Goal: Information Seeking & Learning: Learn about a topic

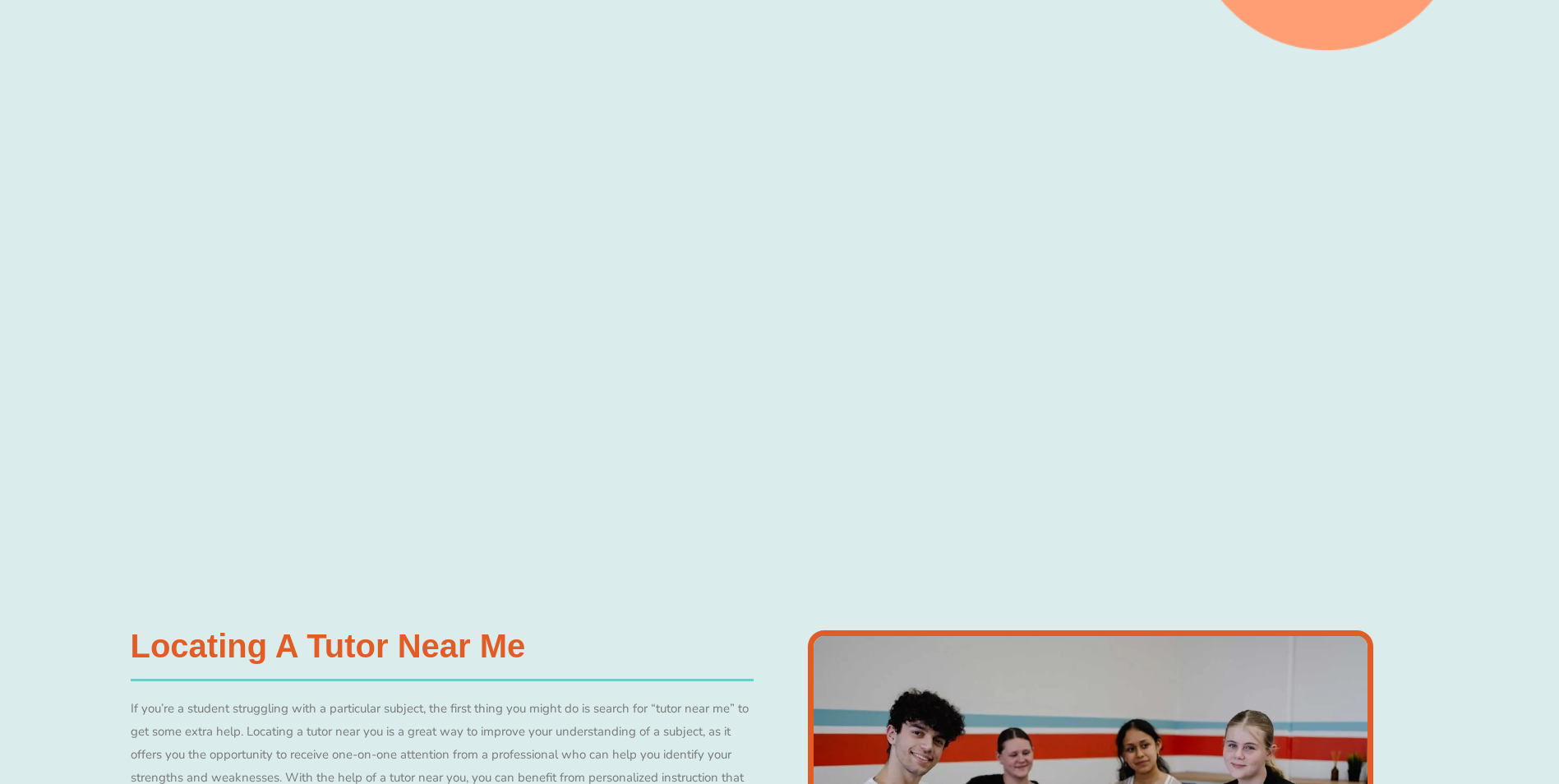
scroll to position [575, 0]
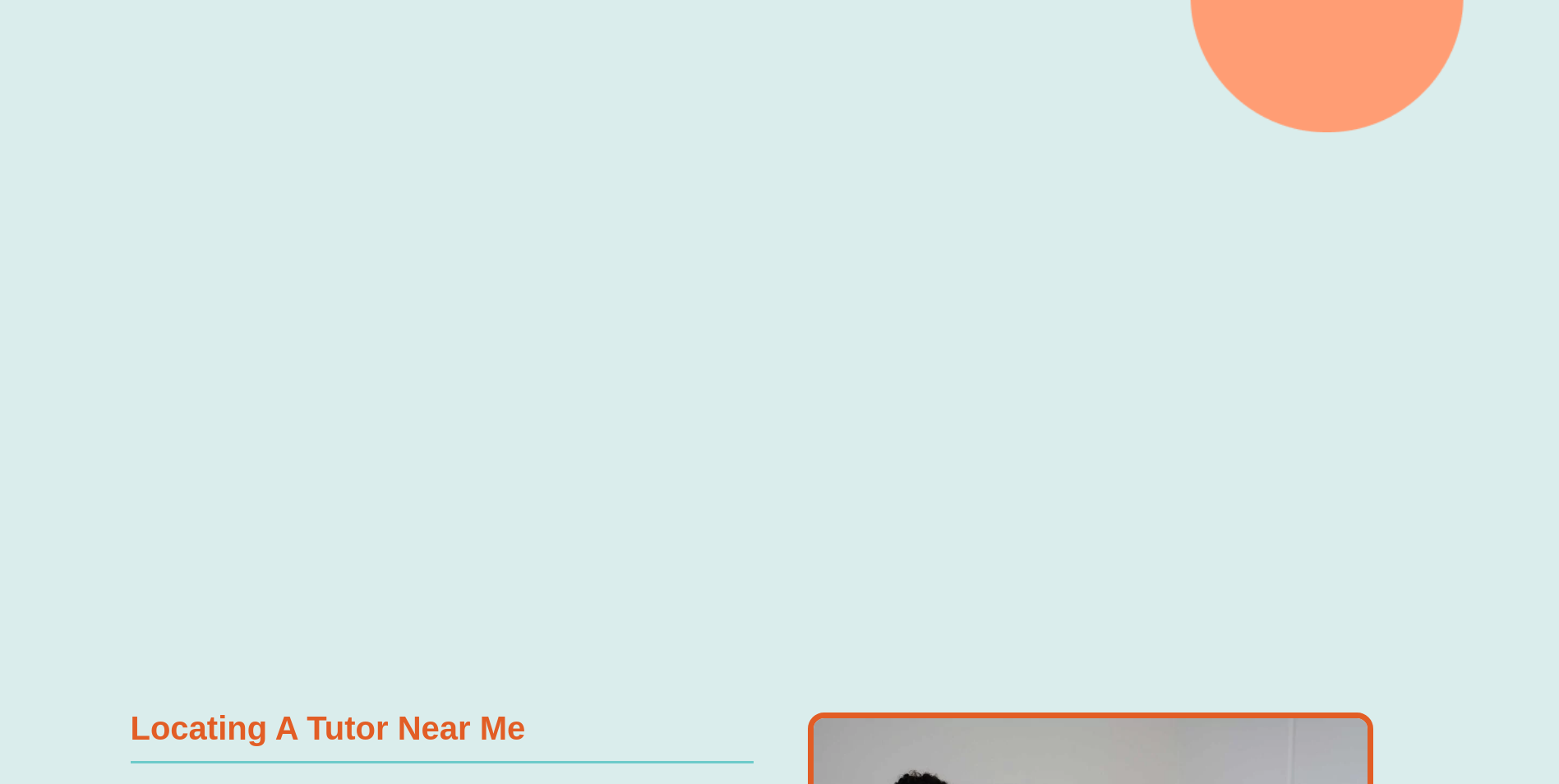
click at [1408, 410] on div at bounding box center [780, 382] width 1559 height 501
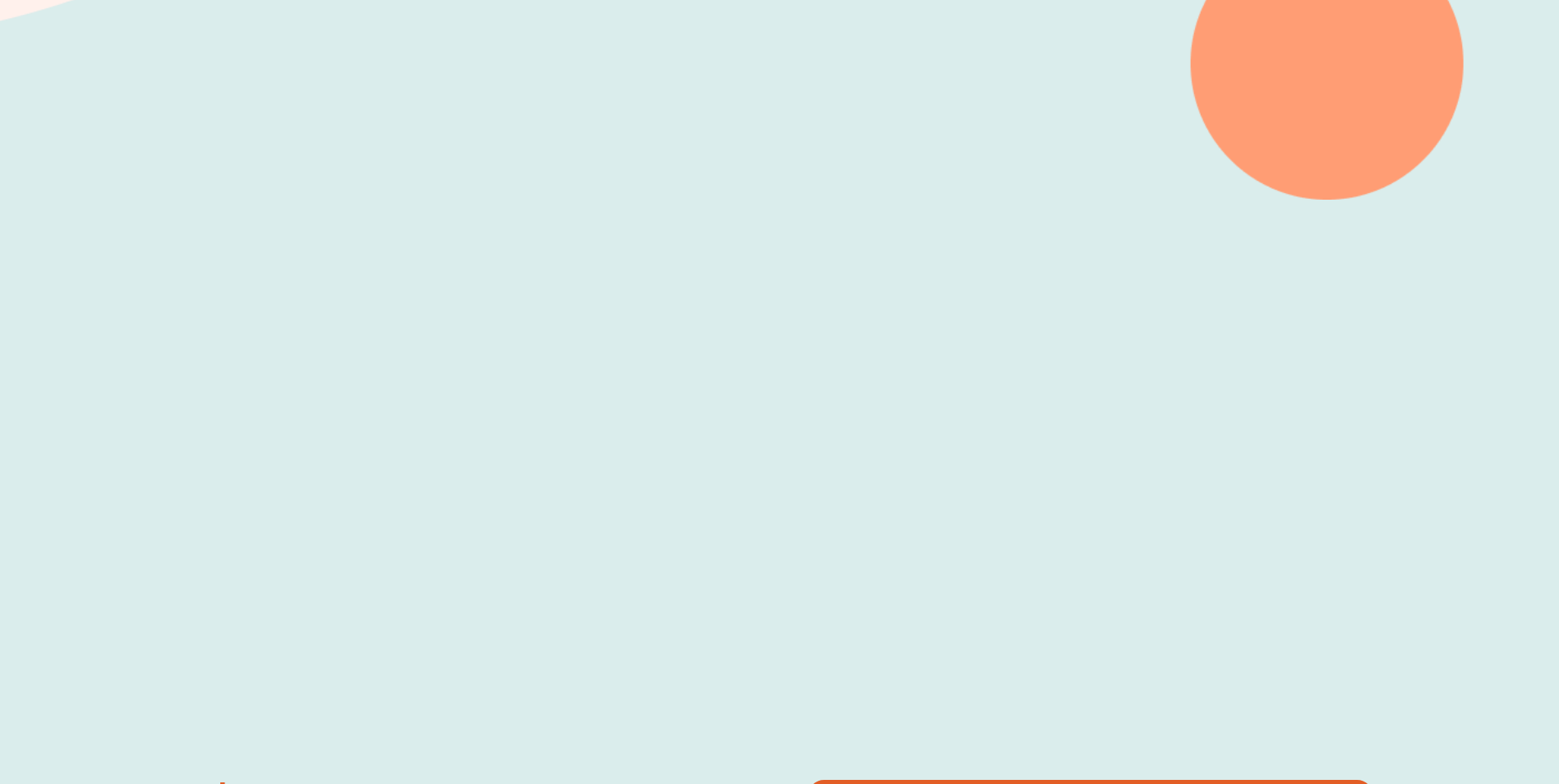
scroll to position [493, 0]
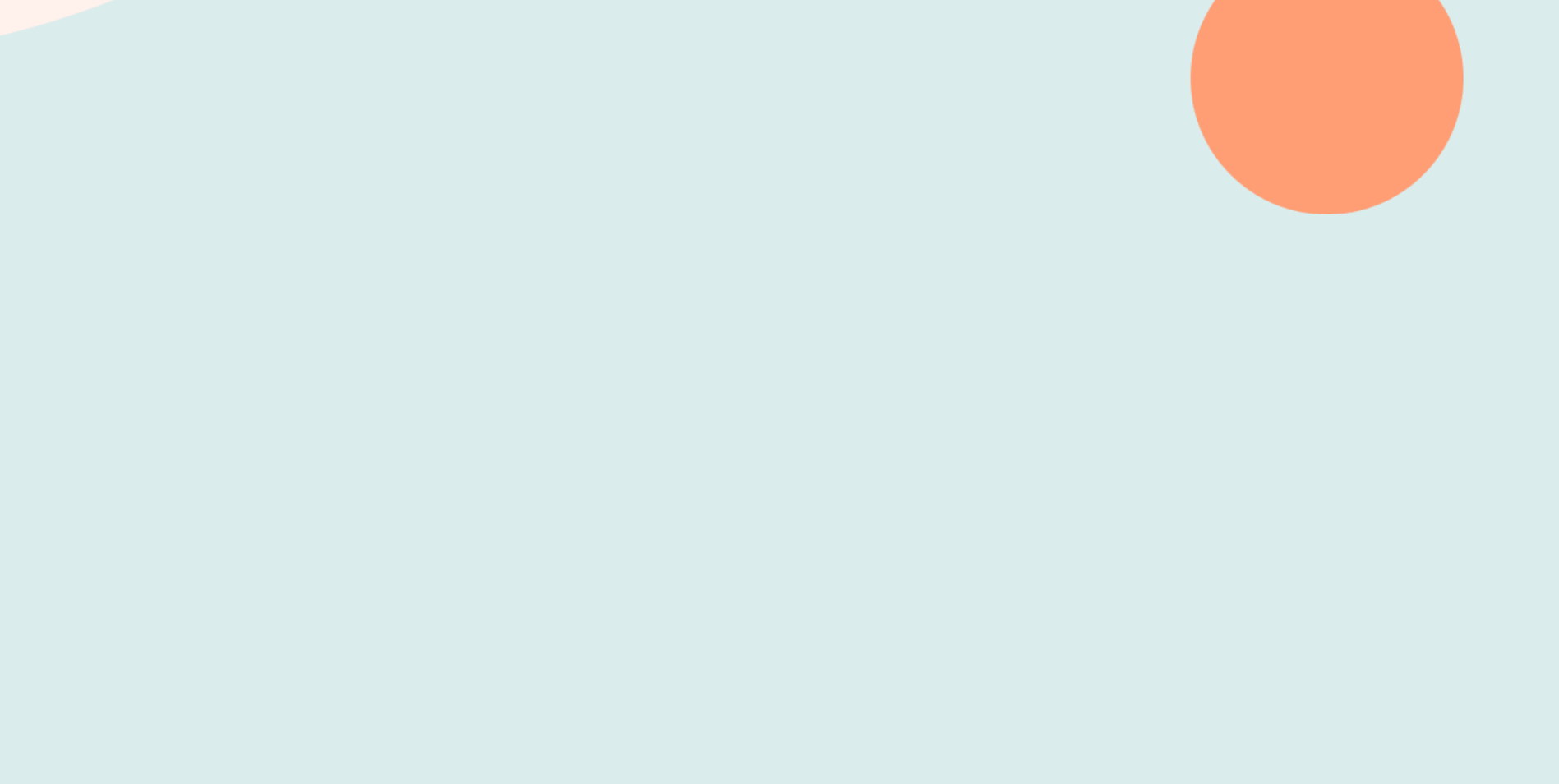
click at [1423, 410] on div at bounding box center [780, 464] width 1559 height 501
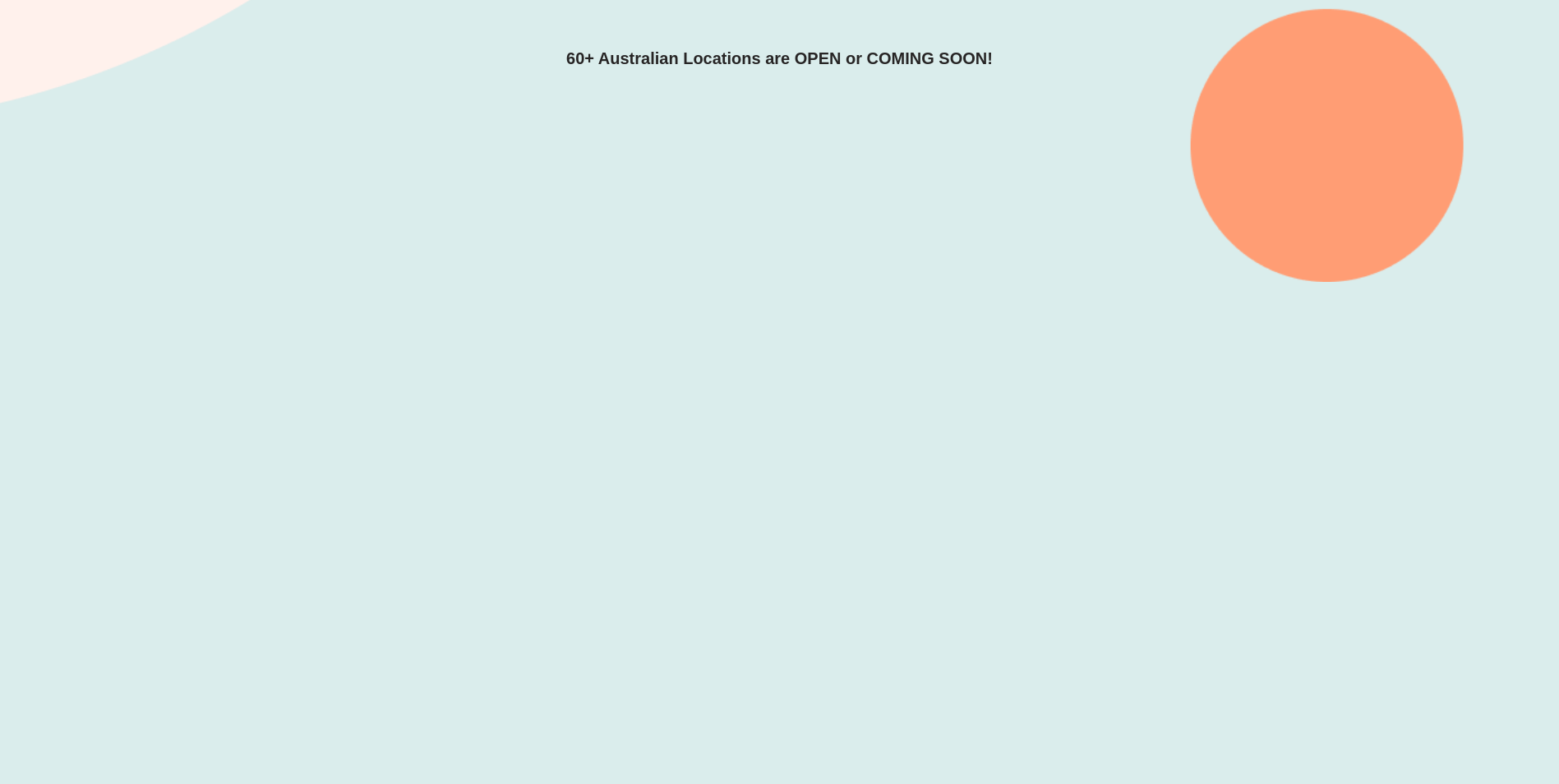
scroll to position [410, 0]
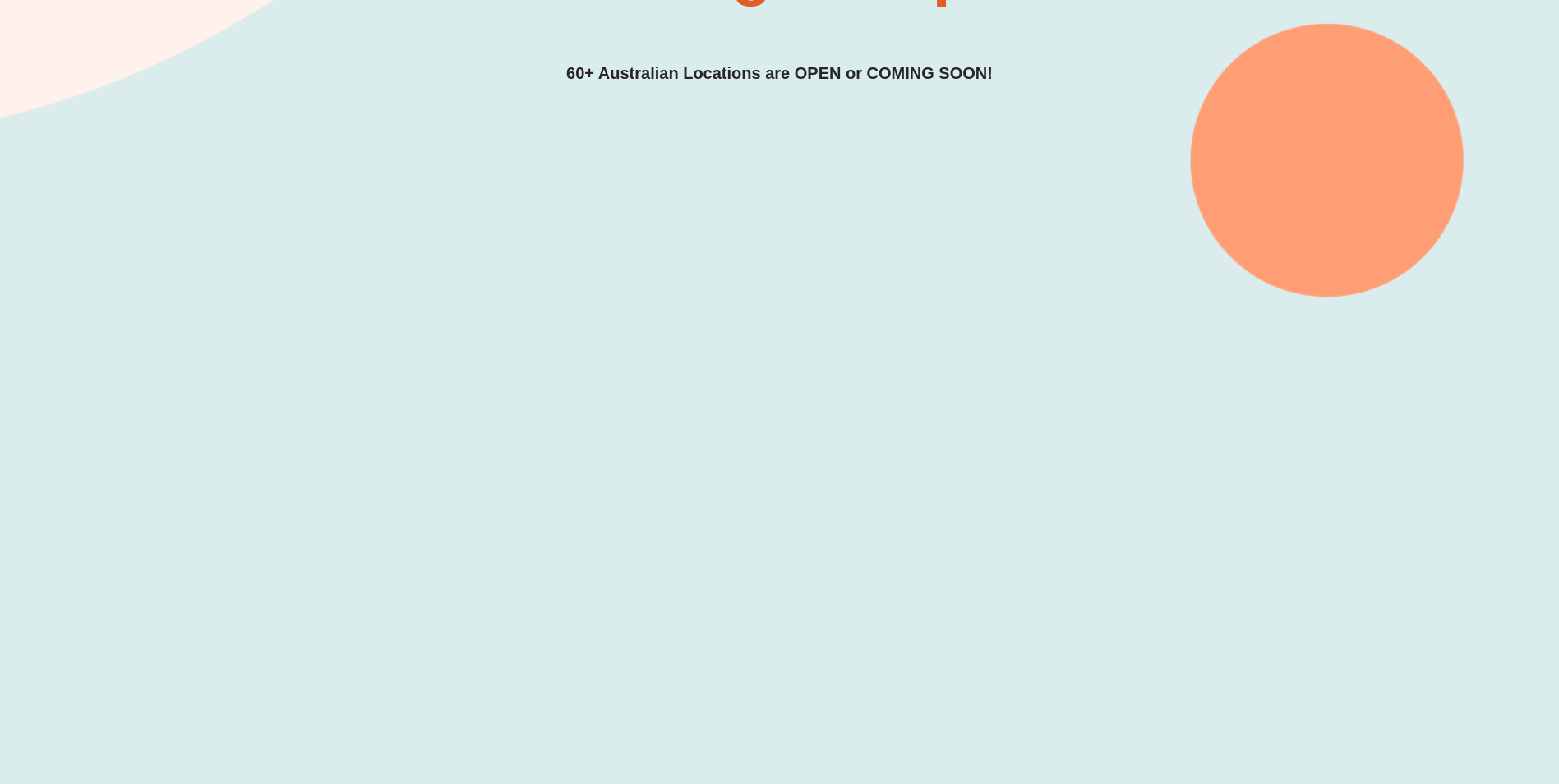
click at [1385, 499] on div at bounding box center [780, 546] width 1559 height 501
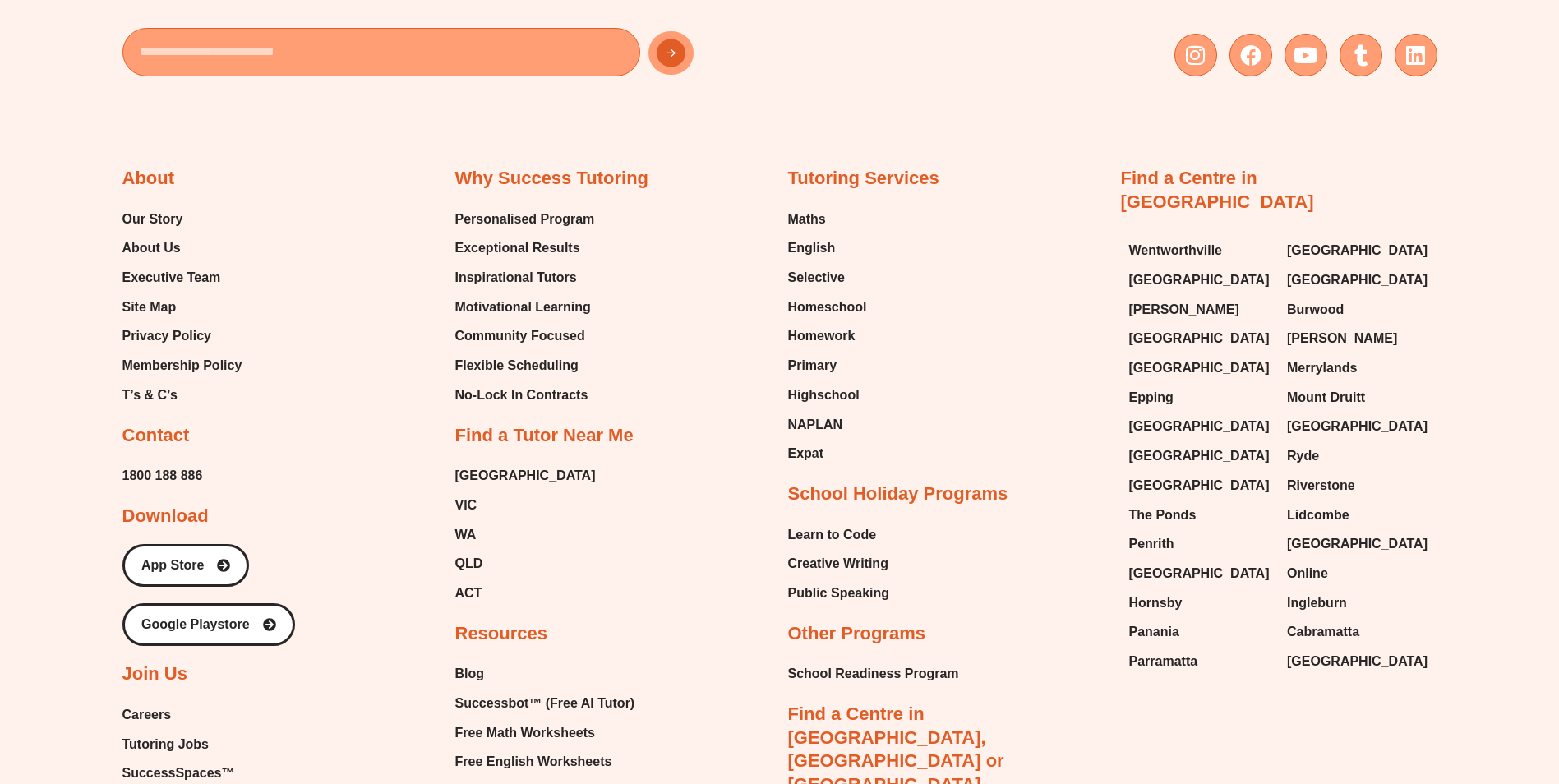
scroll to position [7313, 0]
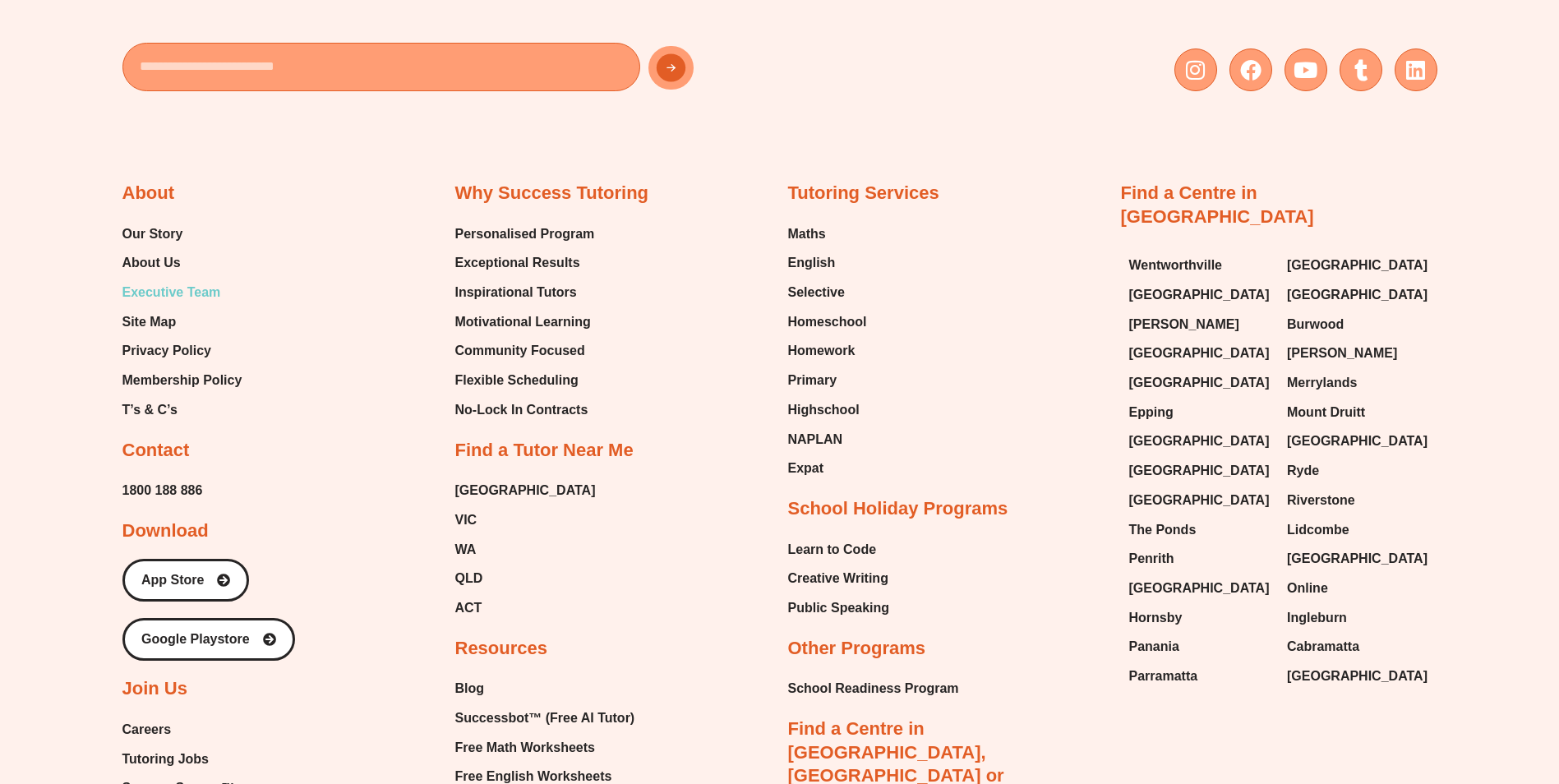
click at [198, 295] on span "Executive Team" at bounding box center [172, 292] width 99 height 25
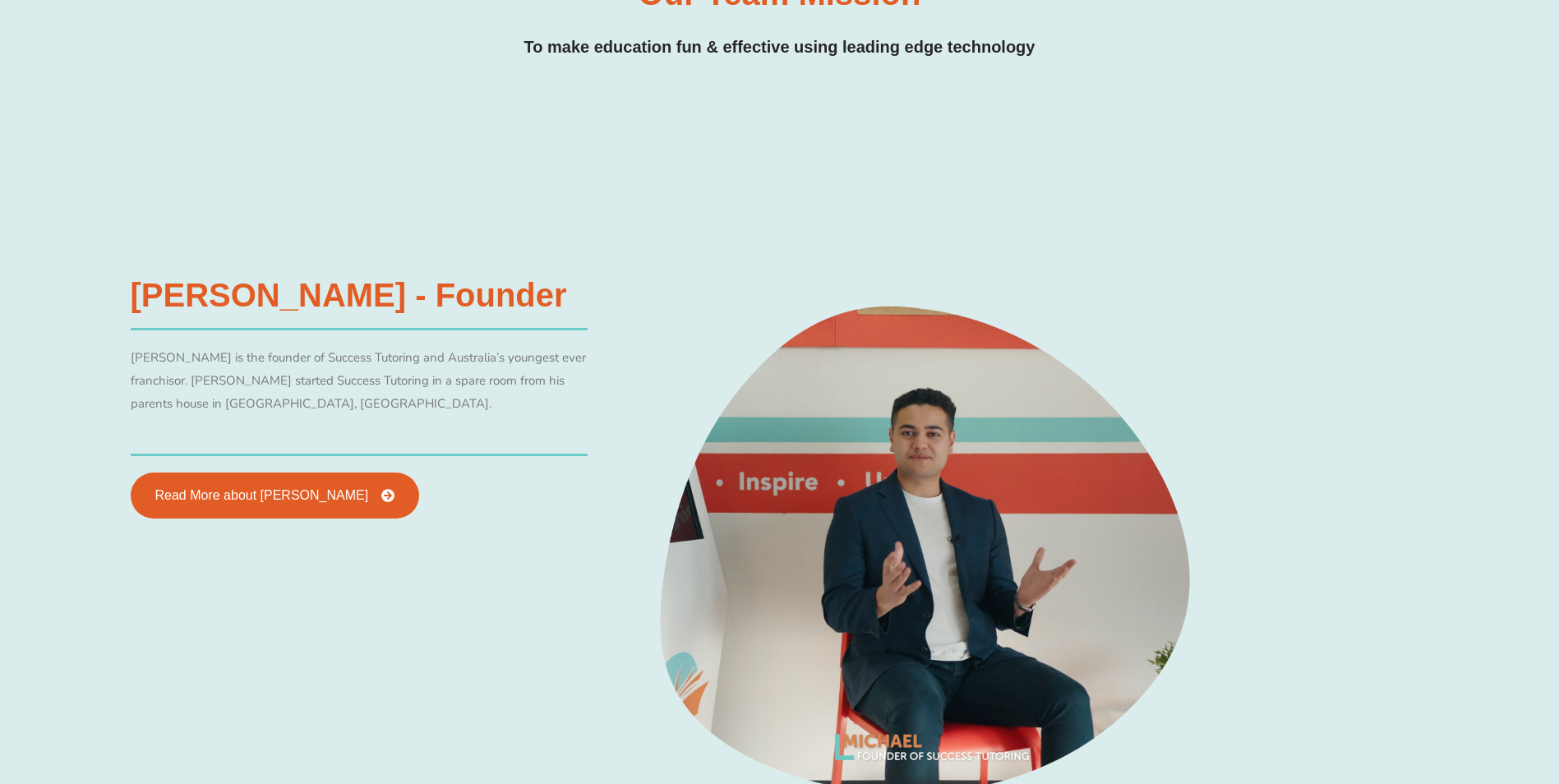
scroll to position [822, 0]
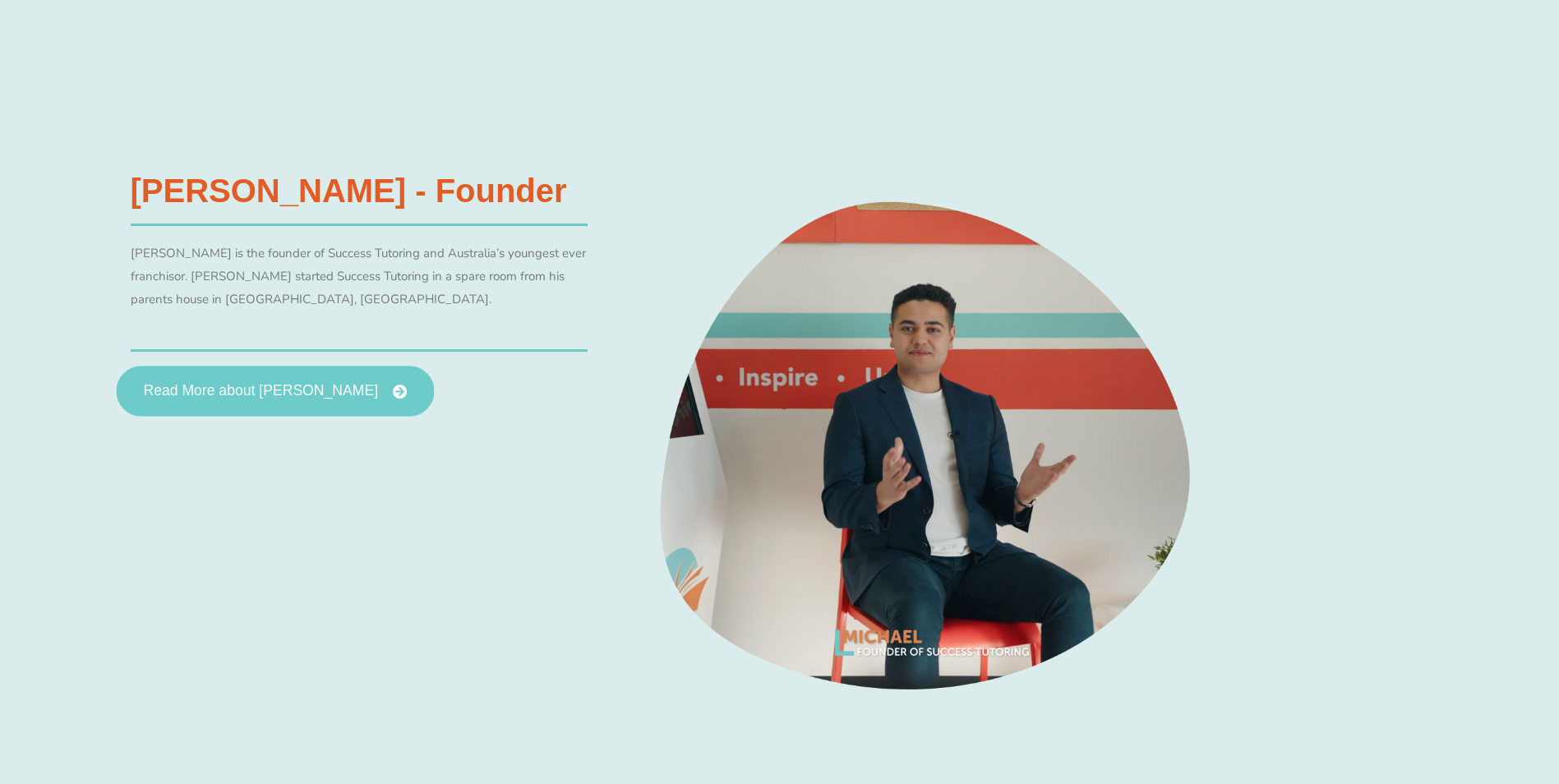
click at [392, 392] on icon at bounding box center [399, 392] width 15 height 15
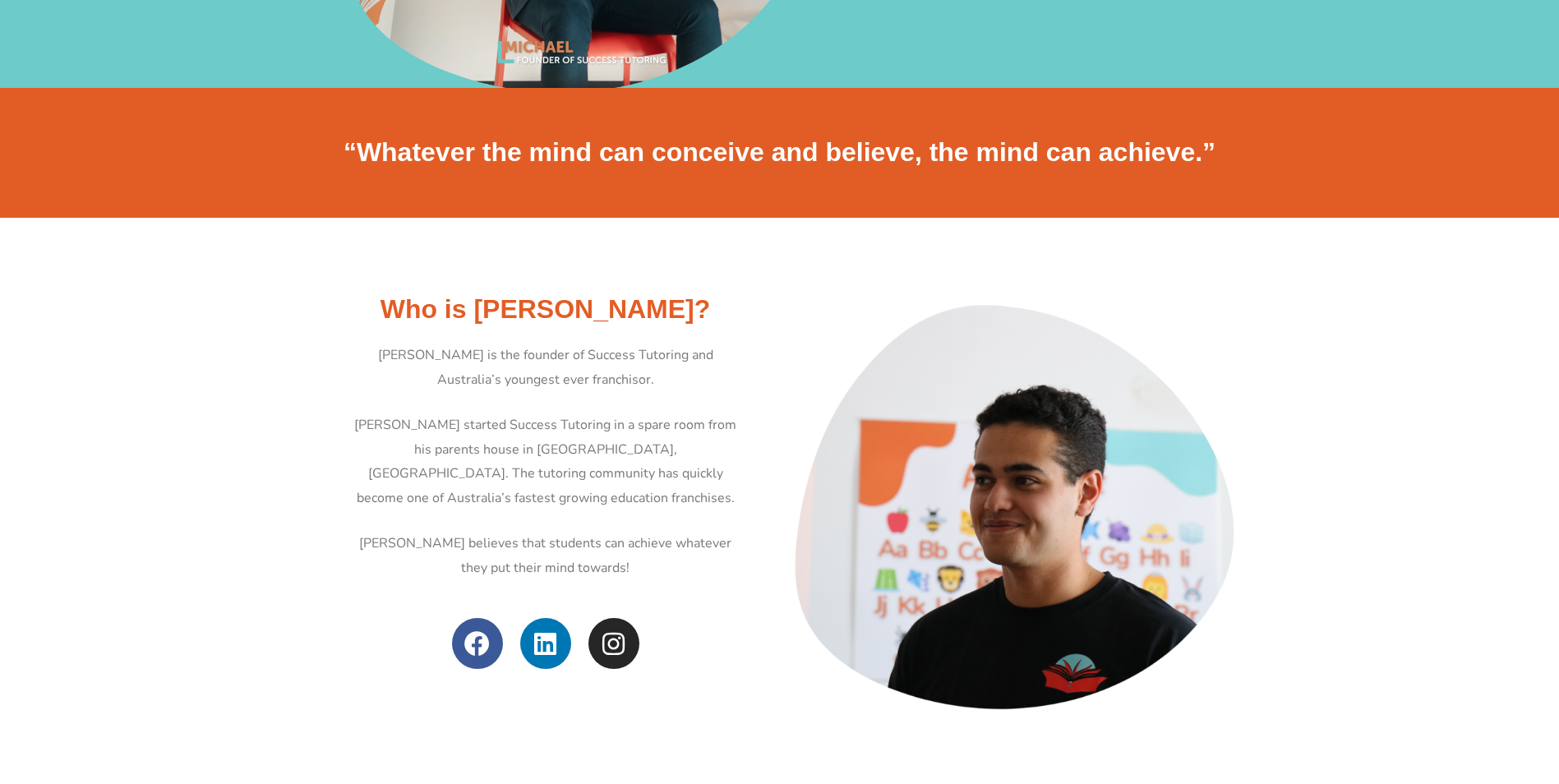
scroll to position [410, 0]
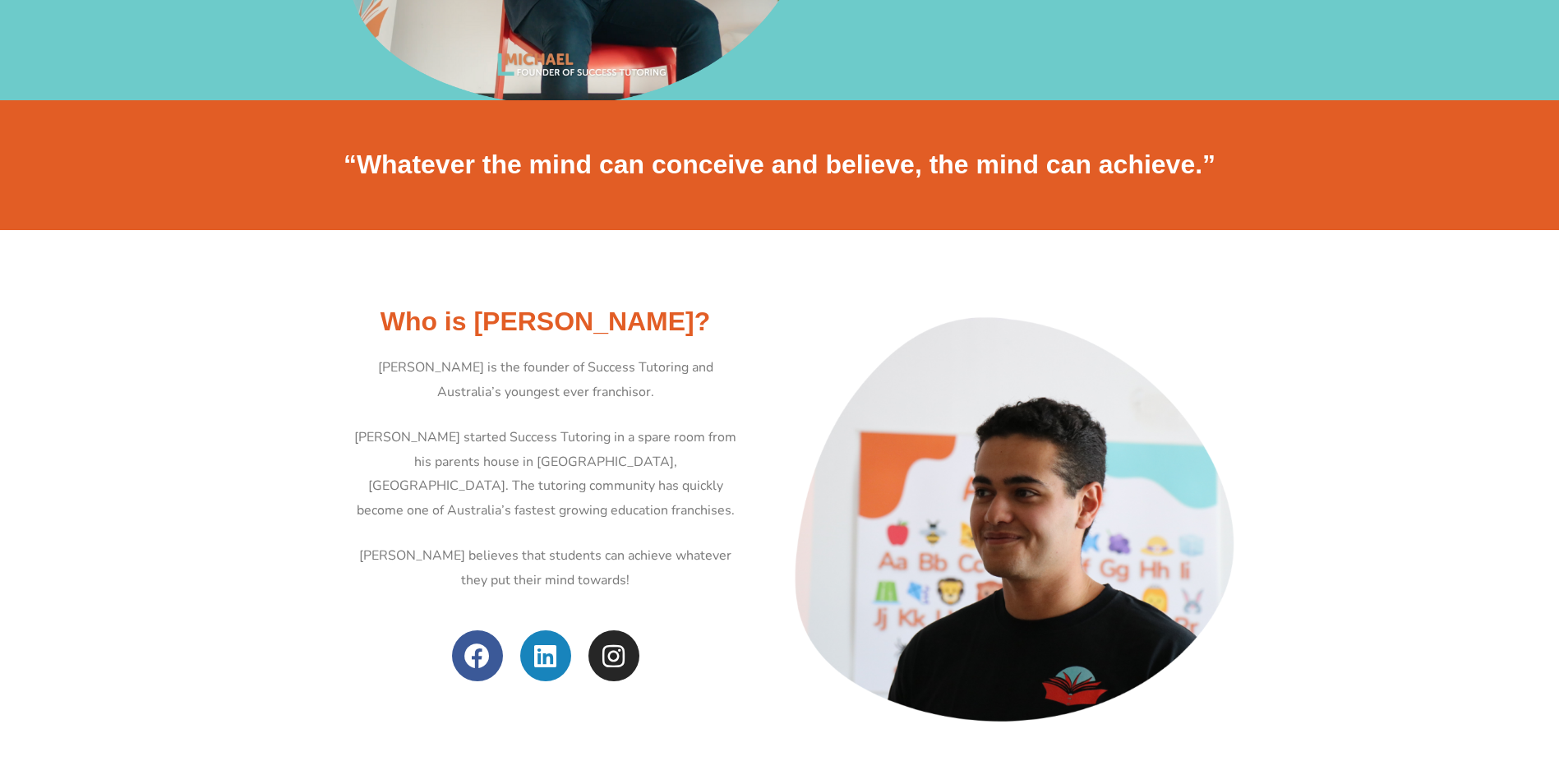
click at [545, 660] on icon at bounding box center [545, 656] width 25 height 25
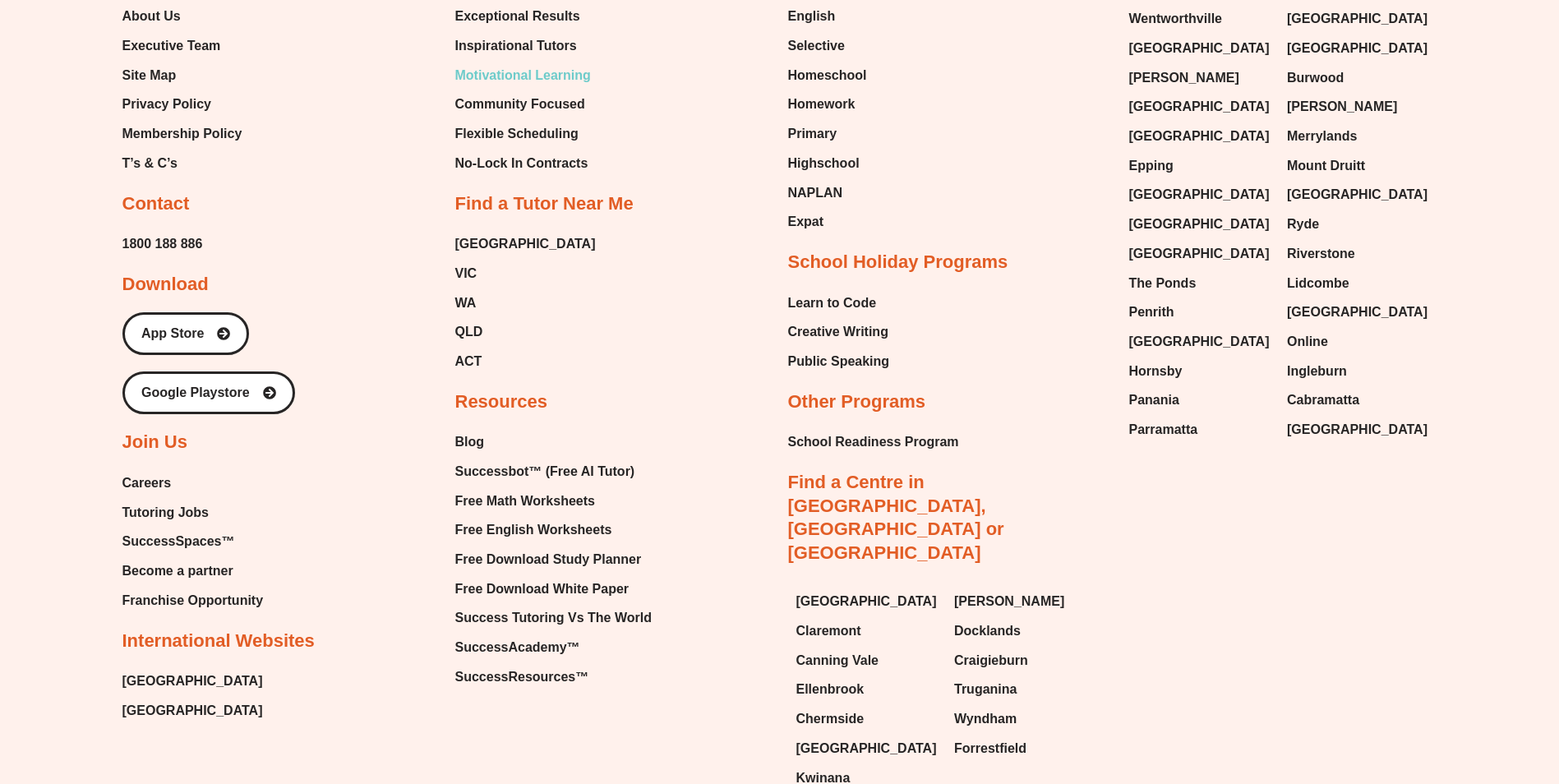
scroll to position [7477, 0]
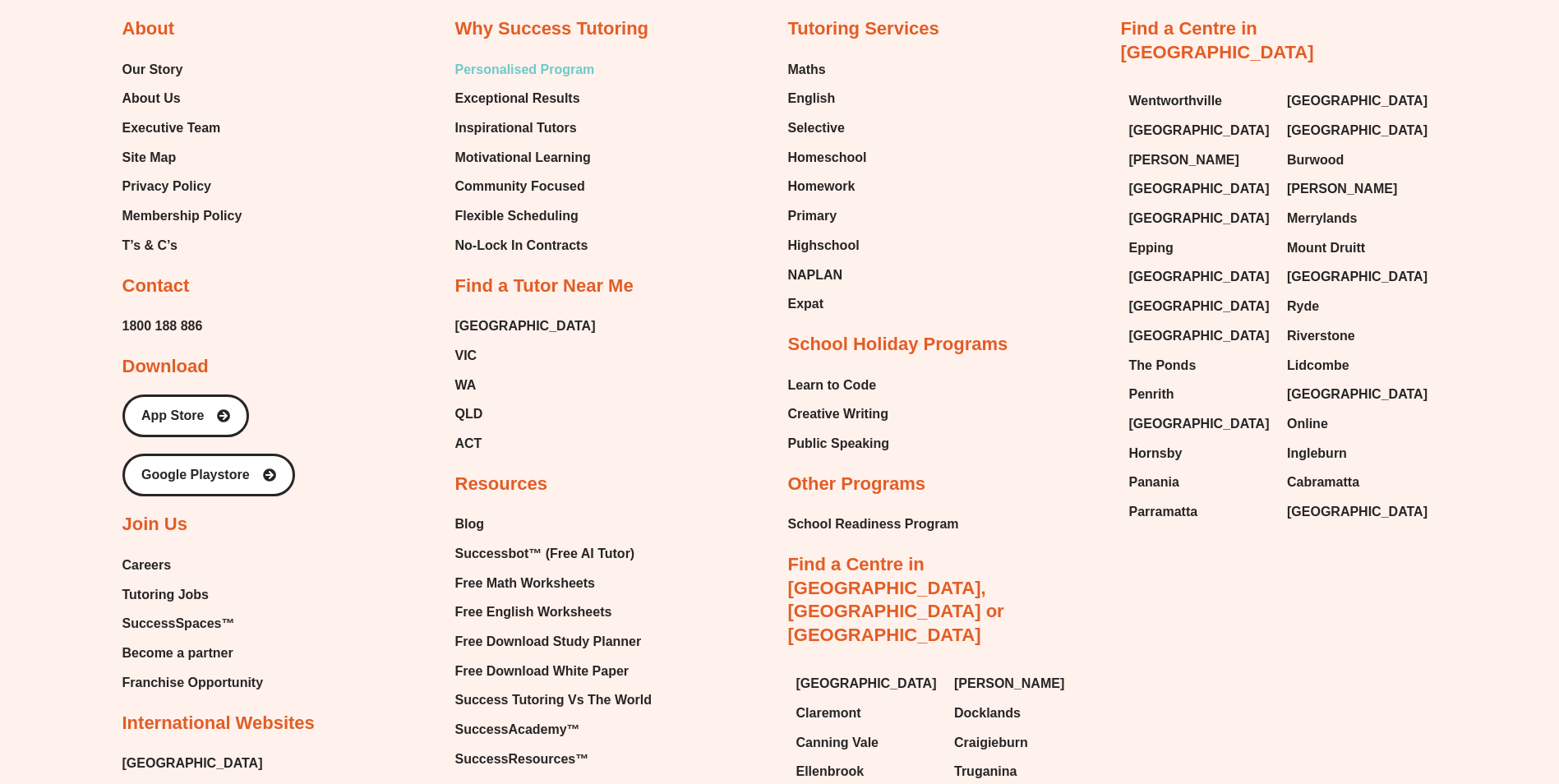
click at [511, 68] on span "Personalised Program" at bounding box center [525, 70] width 140 height 25
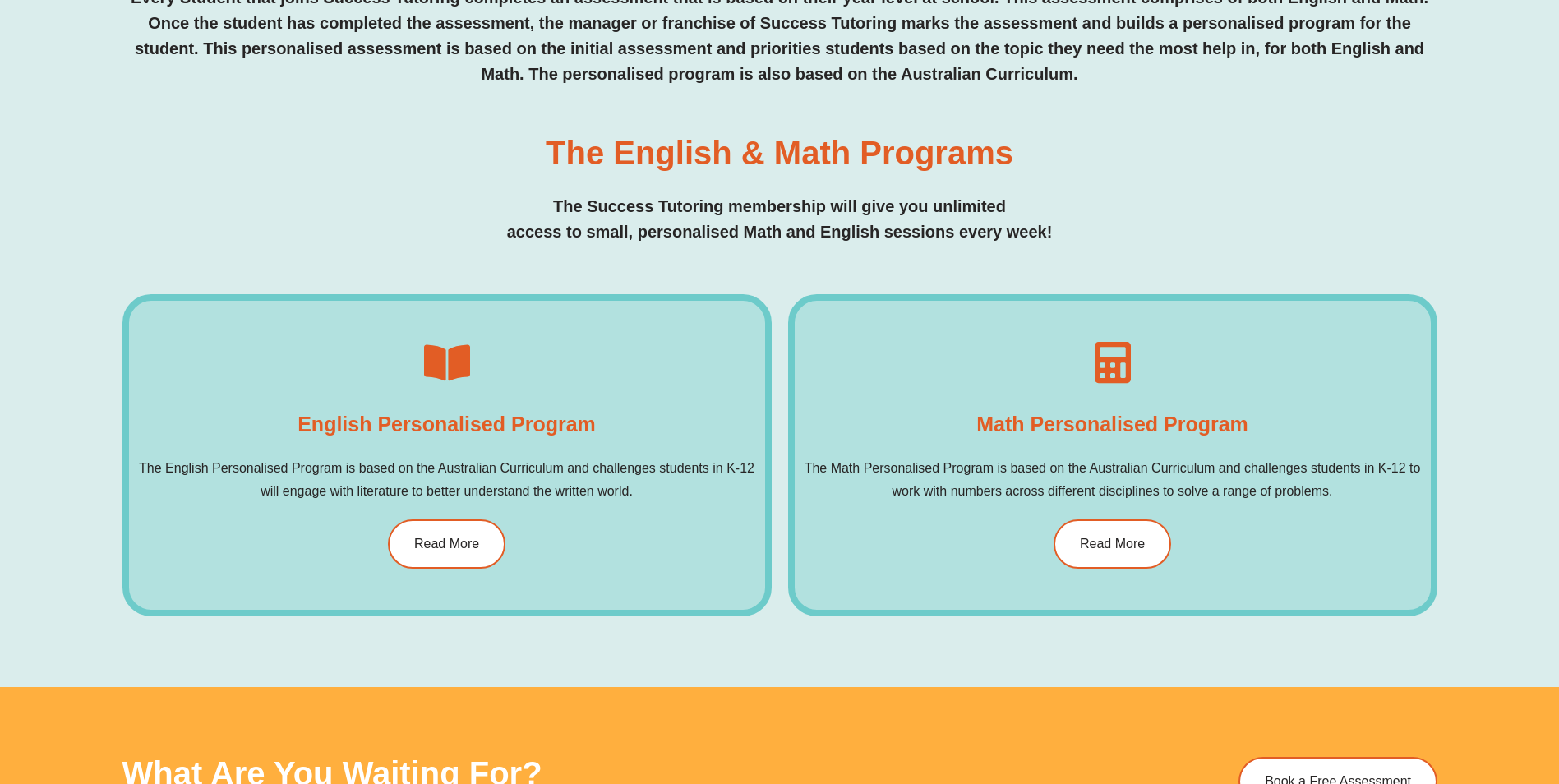
scroll to position [904, 0]
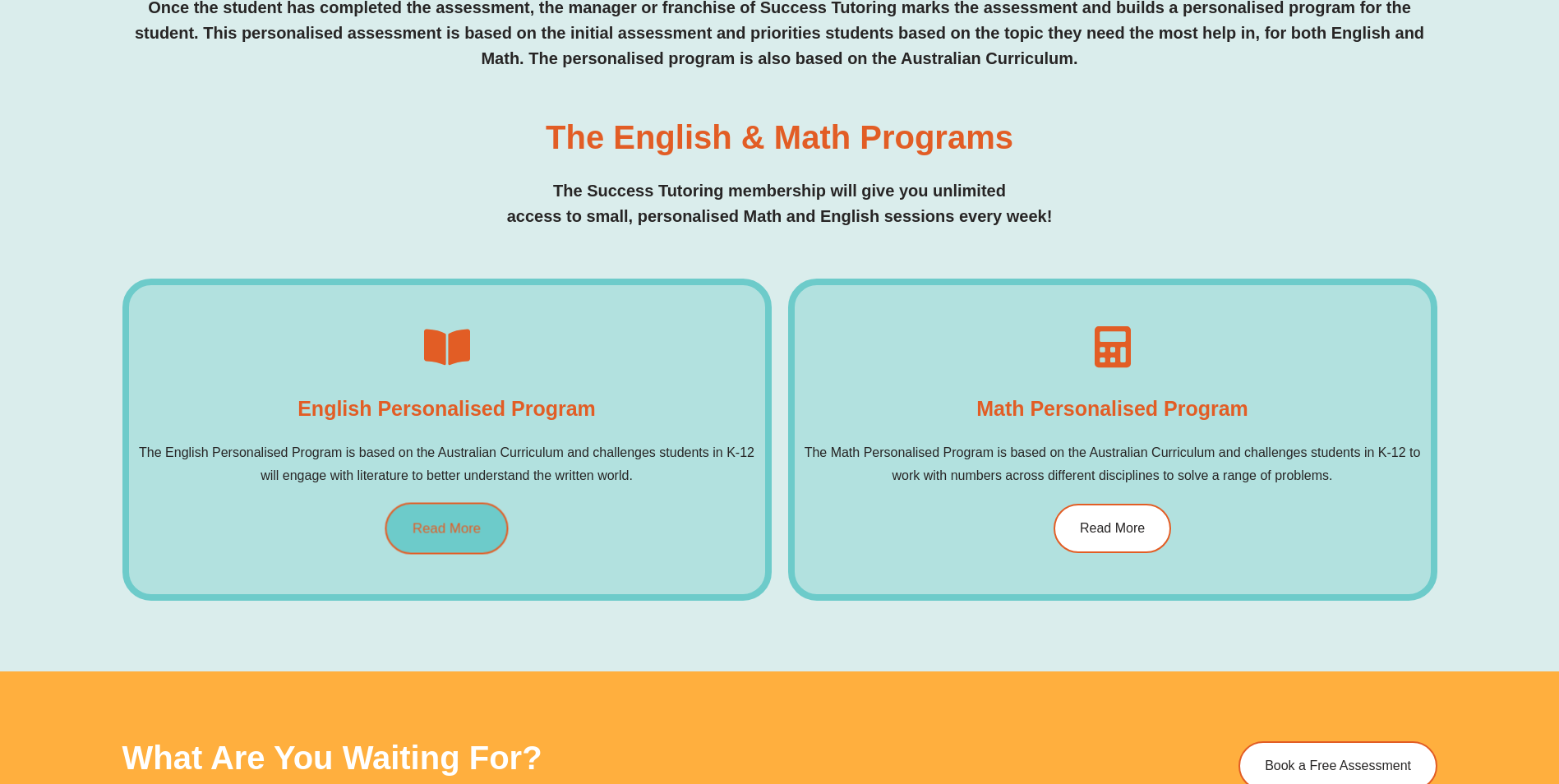
click at [438, 525] on span "Read More" at bounding box center [446, 528] width 68 height 14
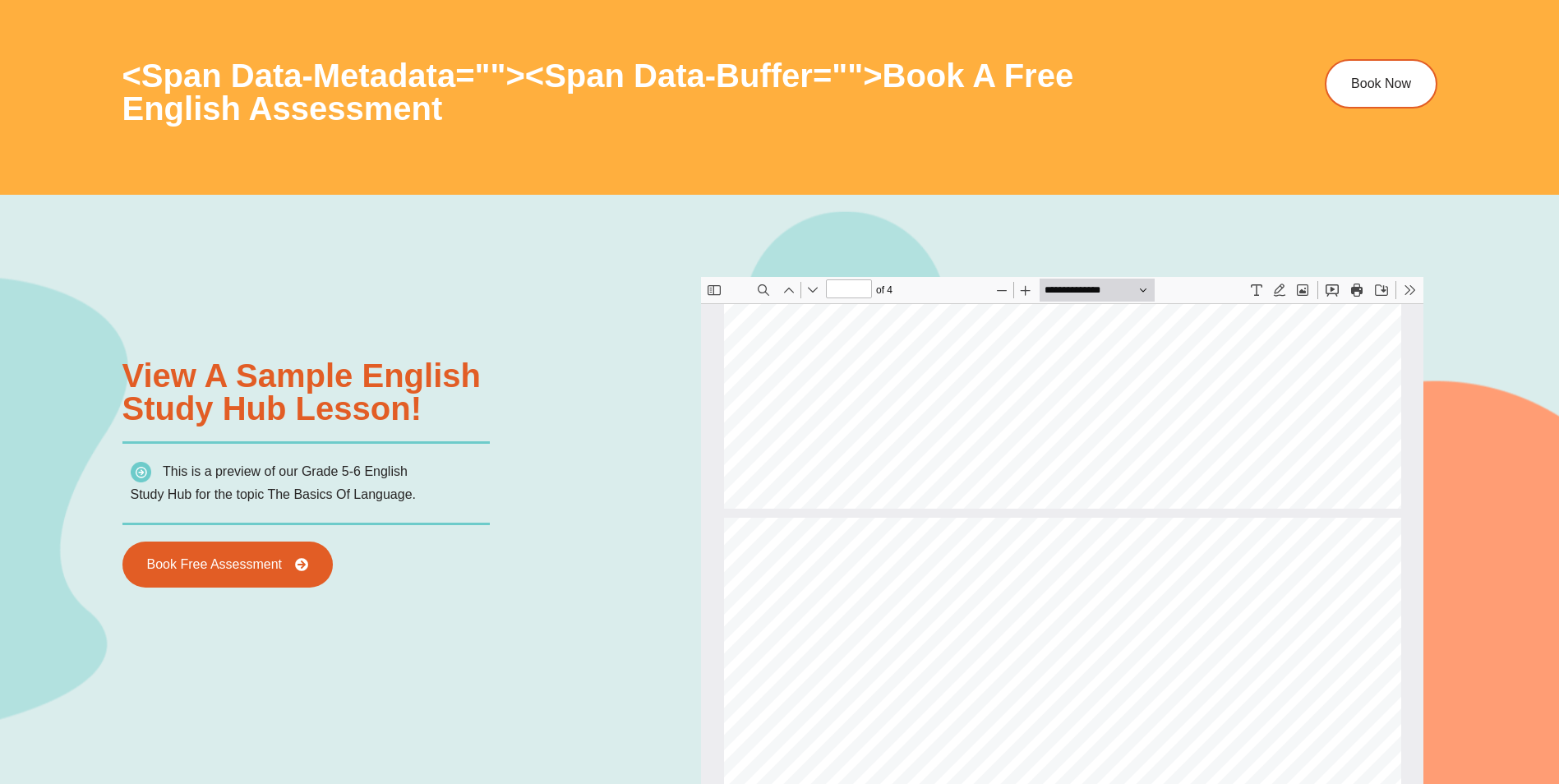
scroll to position [1808, 0]
type input "*"
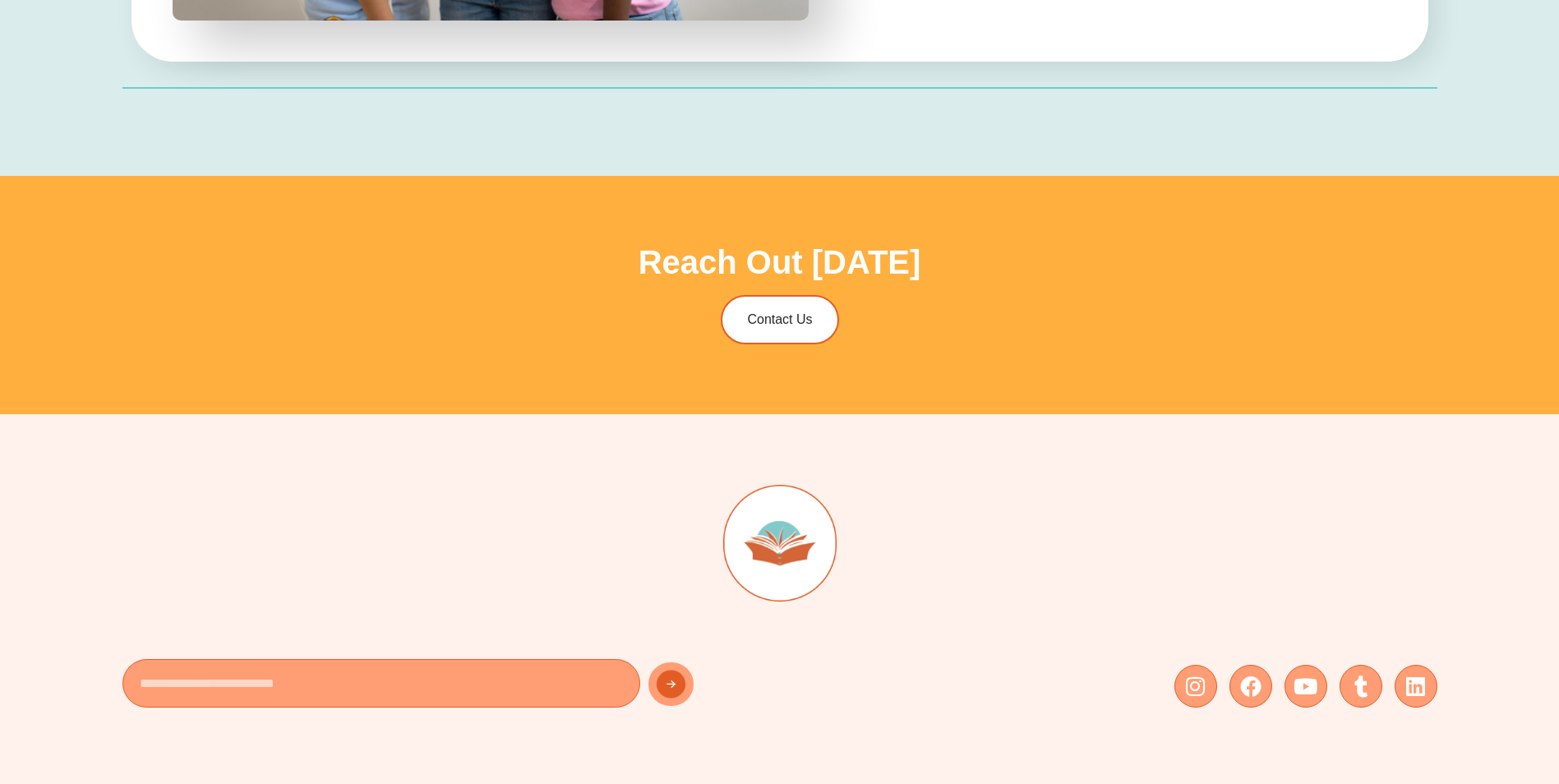
scroll to position [6737, 0]
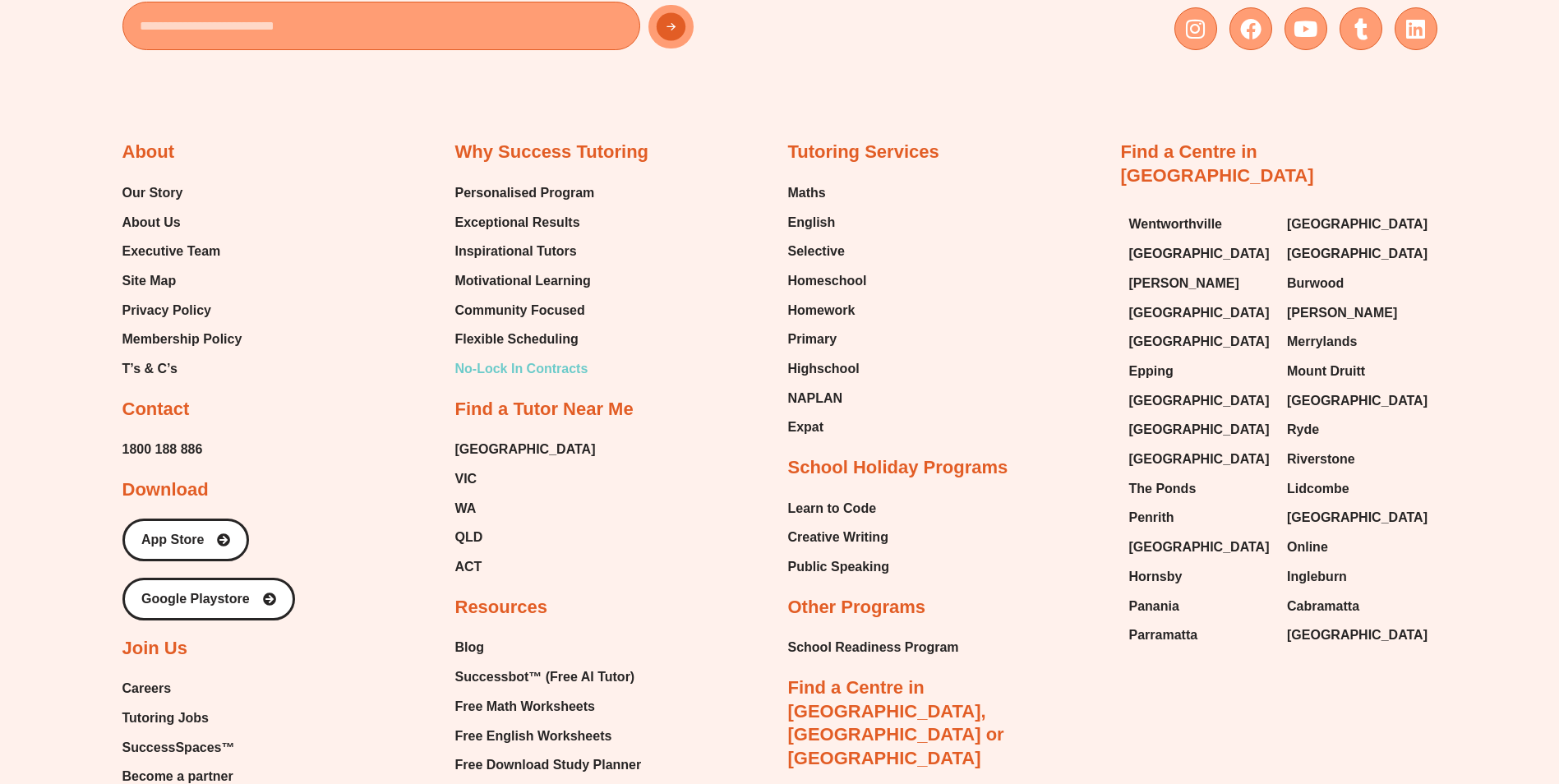
click at [512, 371] on span "No-Lock In Contracts" at bounding box center [521, 369] width 133 height 25
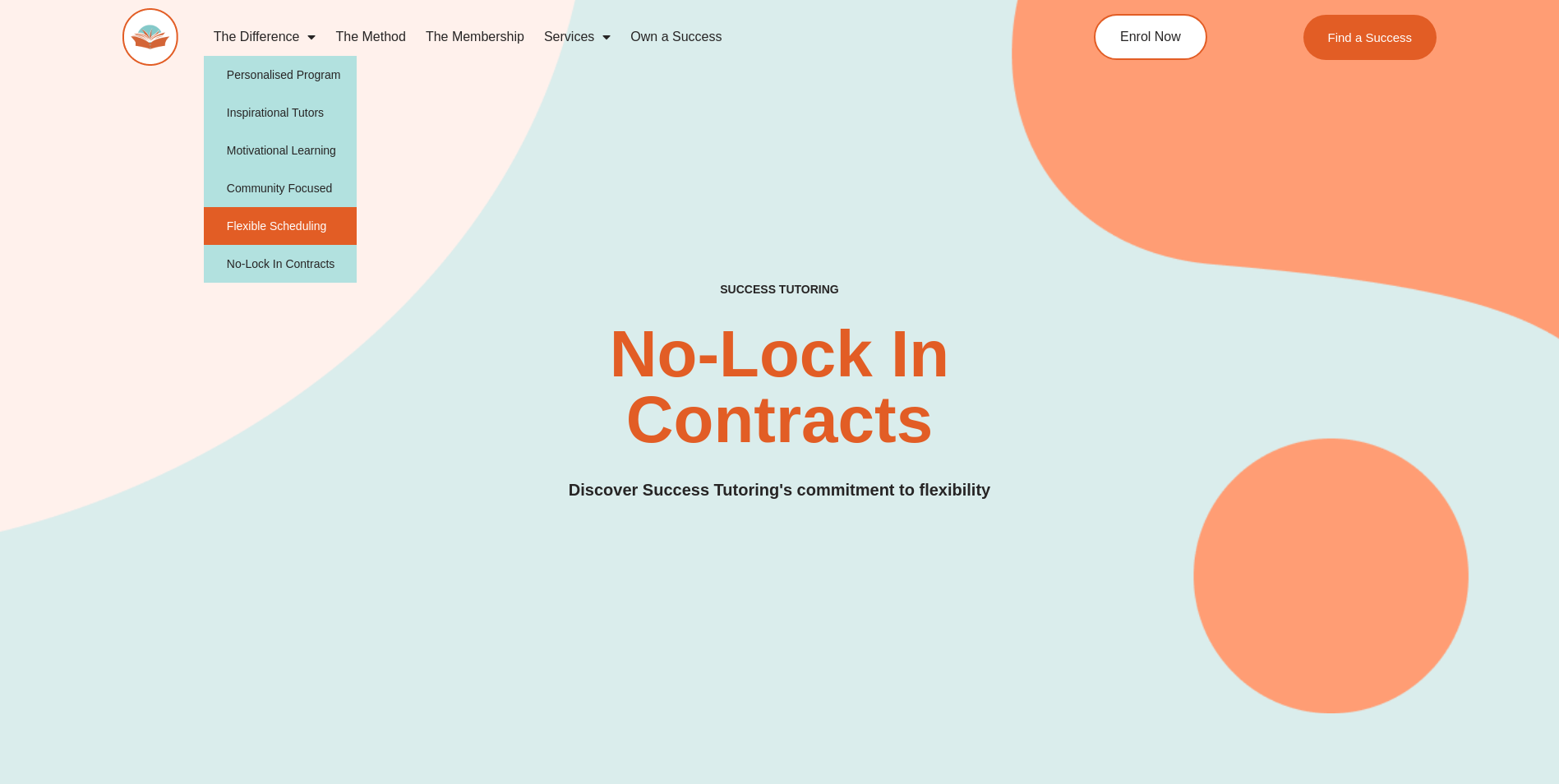
click at [286, 229] on link "Flexible Scheduling" at bounding box center [280, 225] width 154 height 38
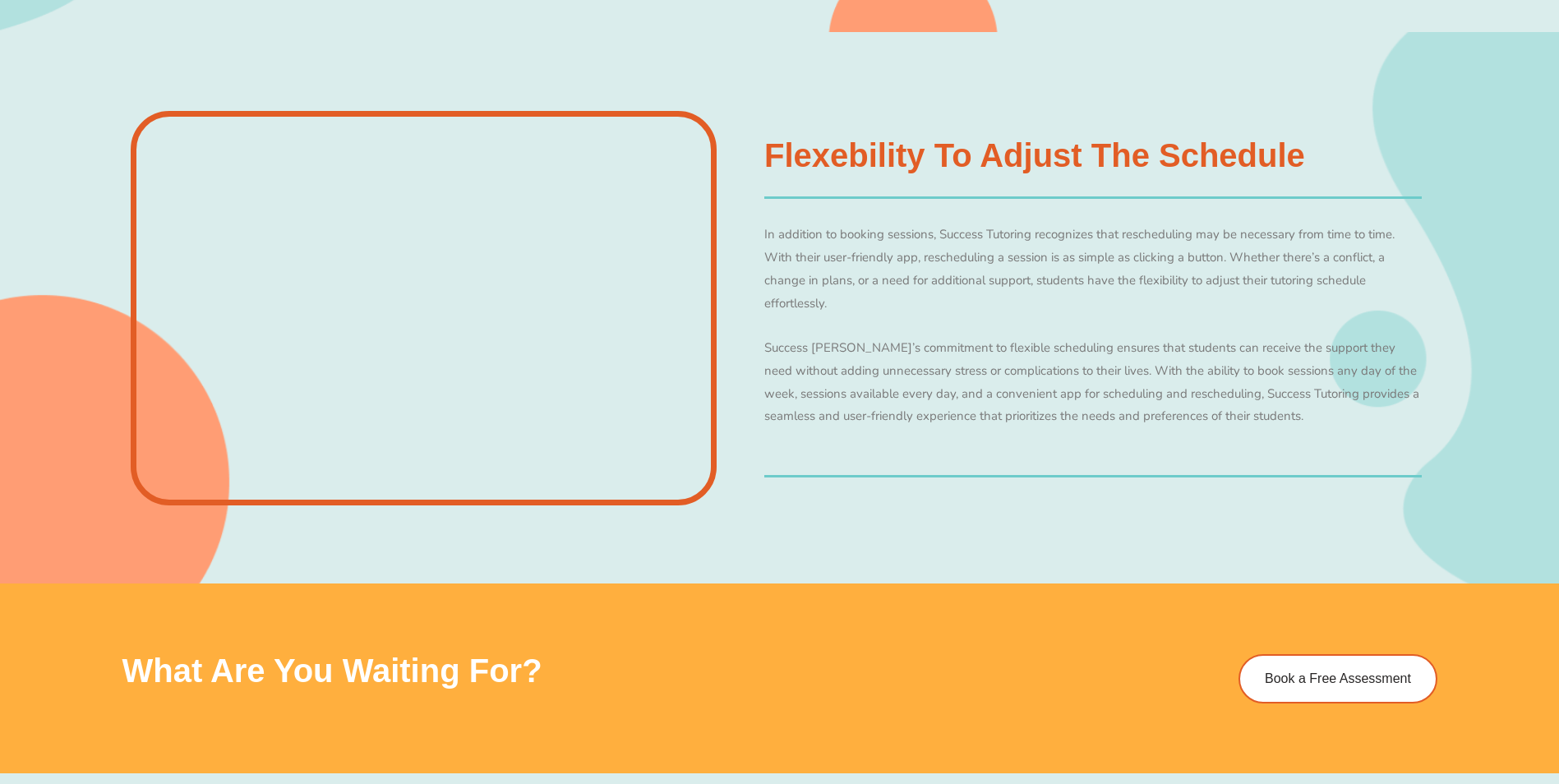
scroll to position [1643, 0]
